Goal: Task Accomplishment & Management: Use online tool/utility

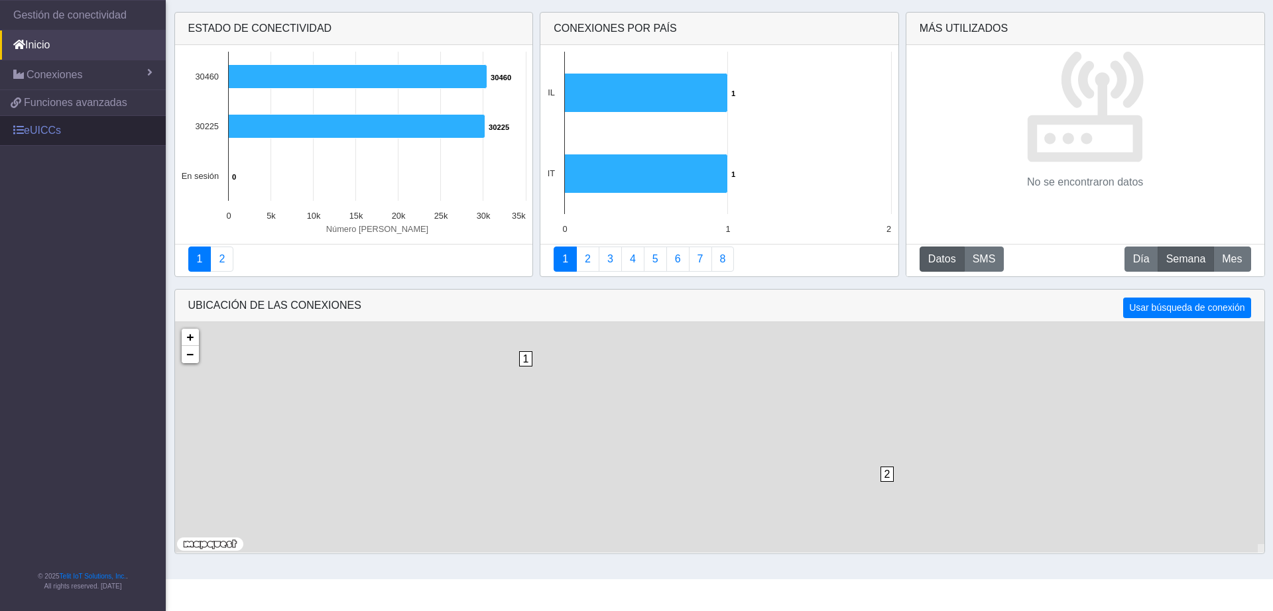
click at [52, 127] on link "eUICCs" at bounding box center [83, 130] width 166 height 29
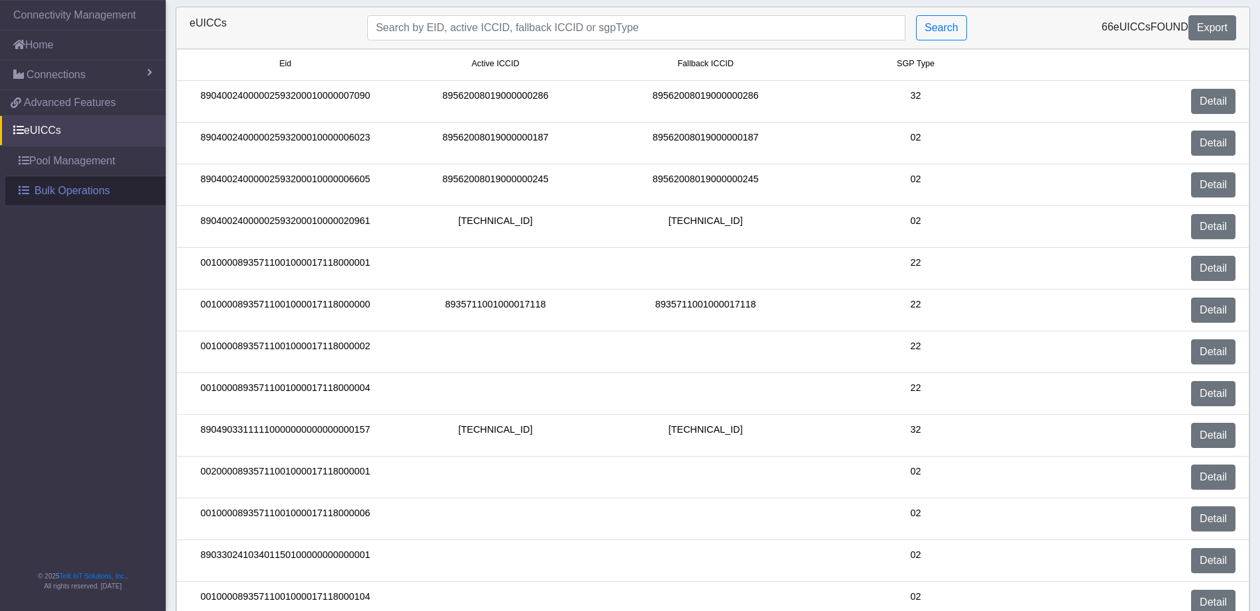
click at [69, 187] on span "Bulk Operations" at bounding box center [72, 191] width 76 height 16
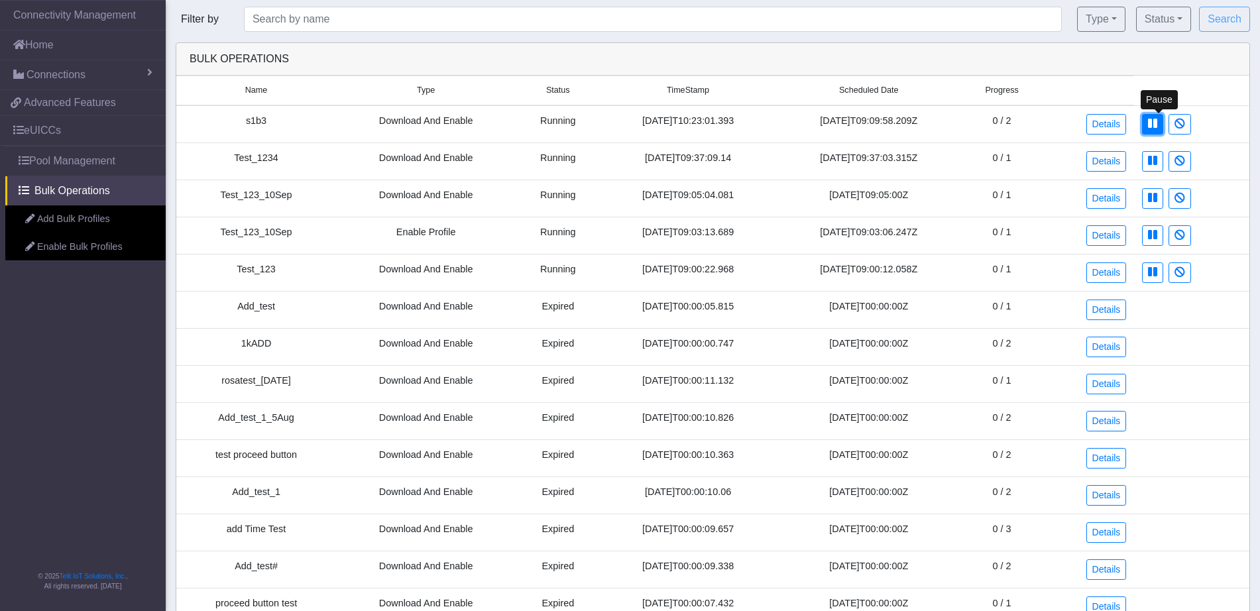
click at [1151, 124] on button at bounding box center [1152, 124] width 21 height 21
click at [1212, 139] on td at bounding box center [1191, 123] width 115 height 37
click at [1142, 121] on td "Pause" at bounding box center [1191, 123] width 115 height 37
click at [1155, 123] on icon at bounding box center [1152, 123] width 9 height 11
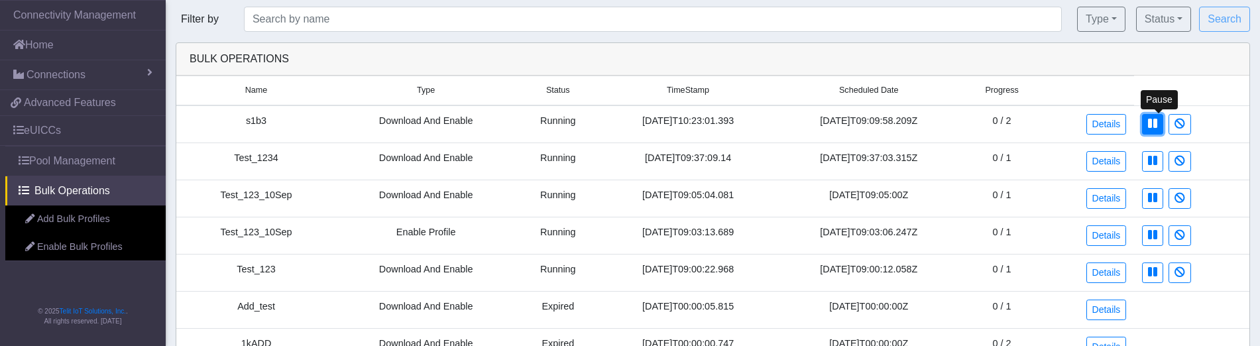
click at [1155, 128] on icon at bounding box center [1152, 123] width 9 height 11
click at [1122, 68] on div "Bulk Operations" at bounding box center [712, 59] width 1073 height 32
click at [1147, 123] on button at bounding box center [1152, 124] width 21 height 21
drag, startPoint x: 1164, startPoint y: 162, endPoint x: 795, endPoint y: 81, distance: 377.3
click at [1163, 162] on button at bounding box center [1152, 161] width 21 height 21
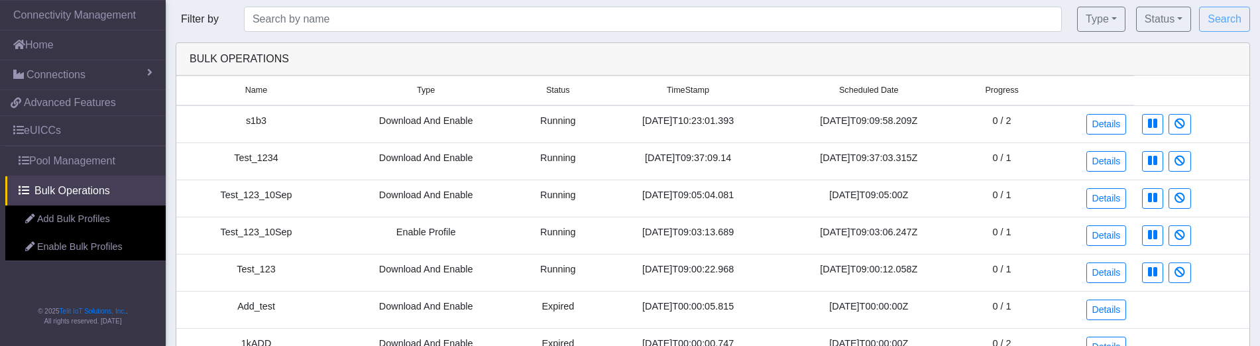
click at [1057, 173] on td "Details" at bounding box center [1089, 161] width 92 height 37
click at [1161, 168] on button at bounding box center [1152, 161] width 21 height 21
click at [1021, 145] on td "0 / 1" at bounding box center [1002, 161] width 81 height 37
click at [1163, 163] on button at bounding box center [1152, 161] width 21 height 21
click at [1018, 73] on div "Bulk Operations" at bounding box center [712, 59] width 1073 height 32
